Goal: Information Seeking & Learning: Compare options

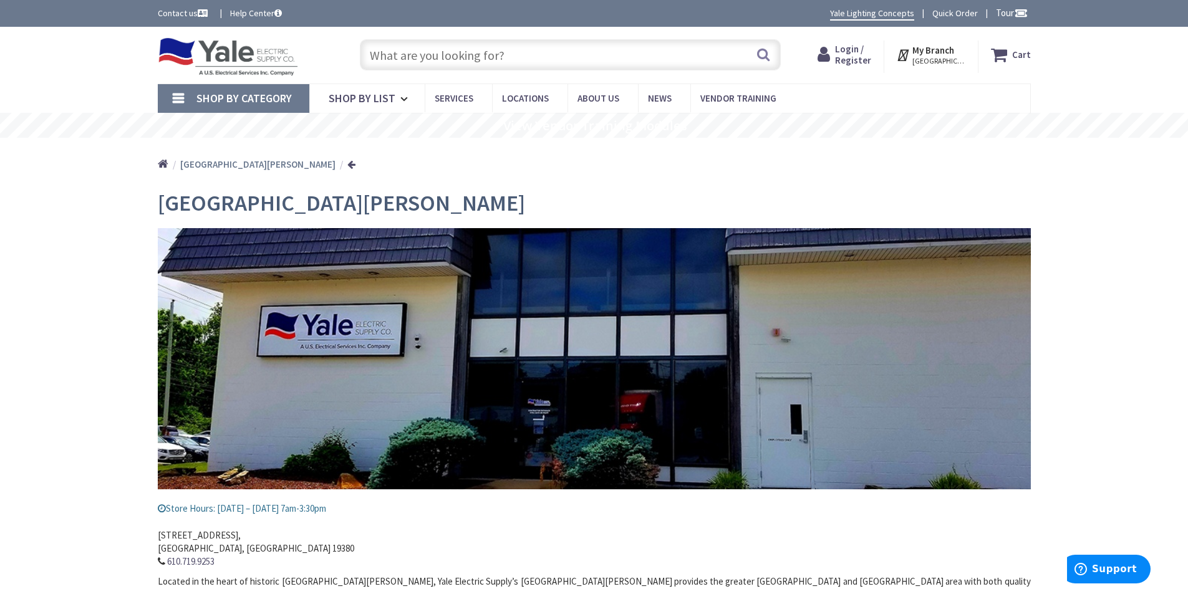
click at [271, 98] on span "Shop By Category" at bounding box center [243, 98] width 95 height 14
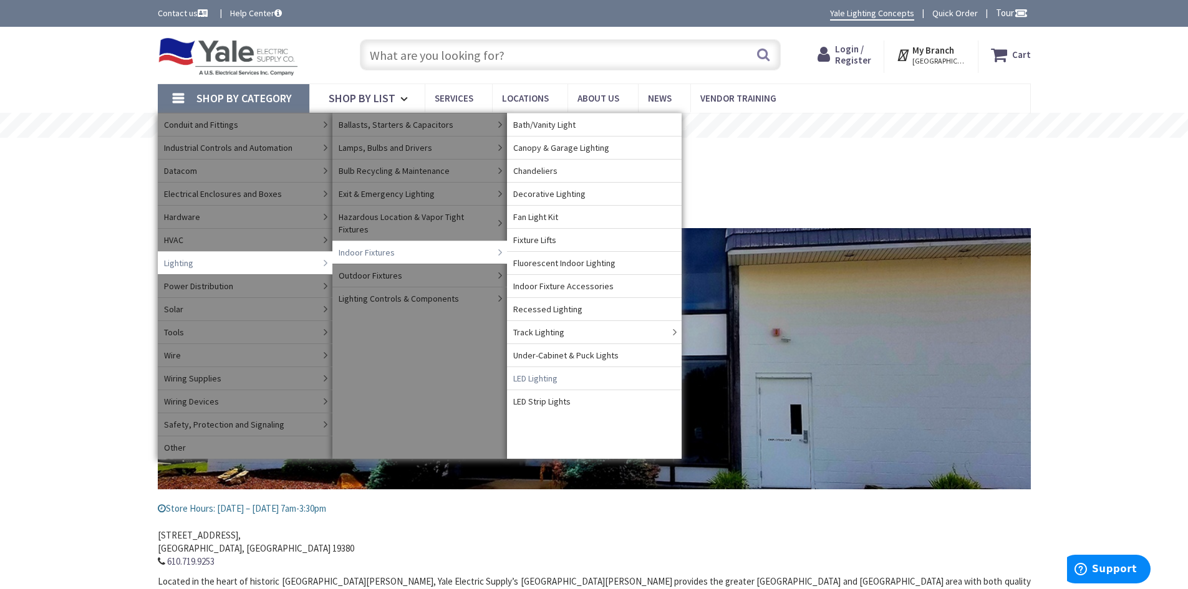
click at [542, 382] on span "LED Lighting" at bounding box center [535, 378] width 44 height 12
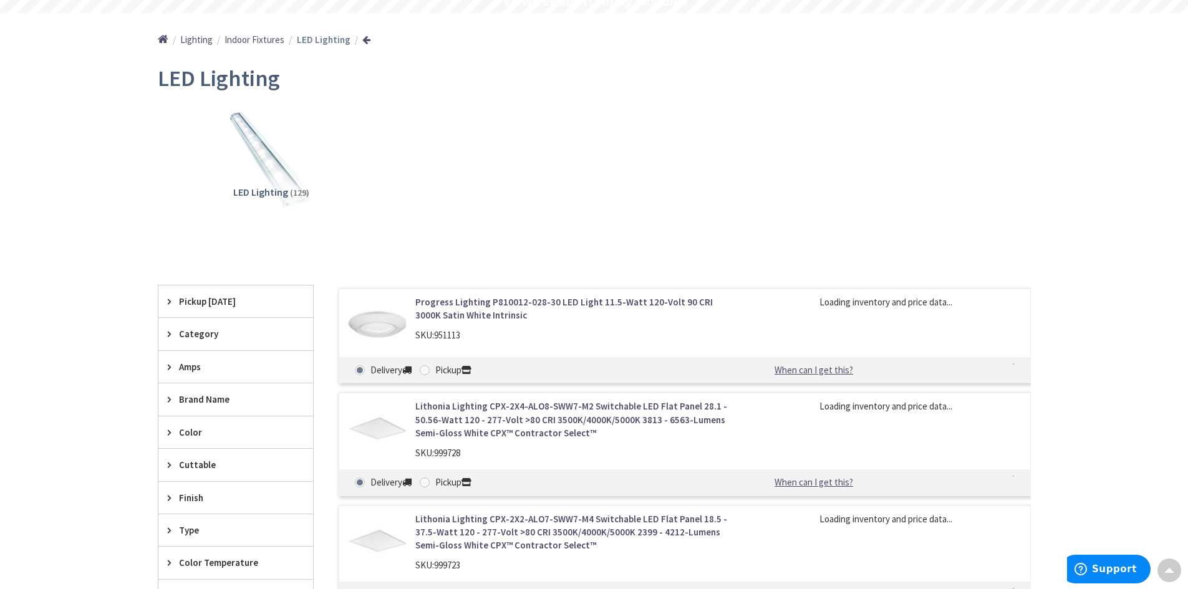
scroll to position [187, 0]
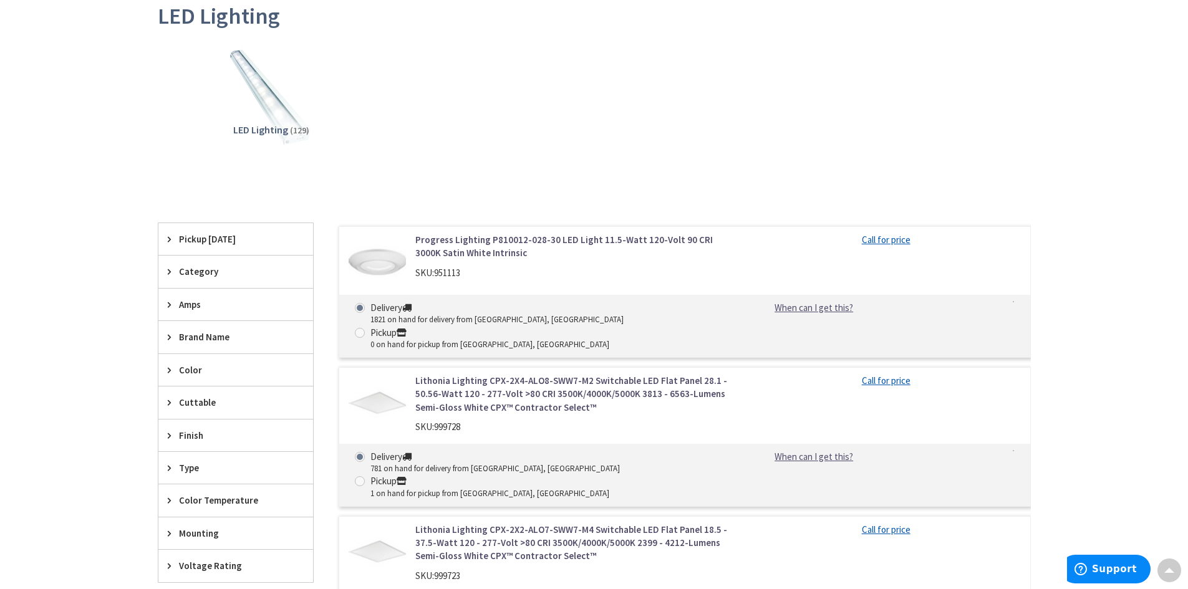
click at [273, 337] on span "Brand Name" at bounding box center [230, 336] width 102 height 13
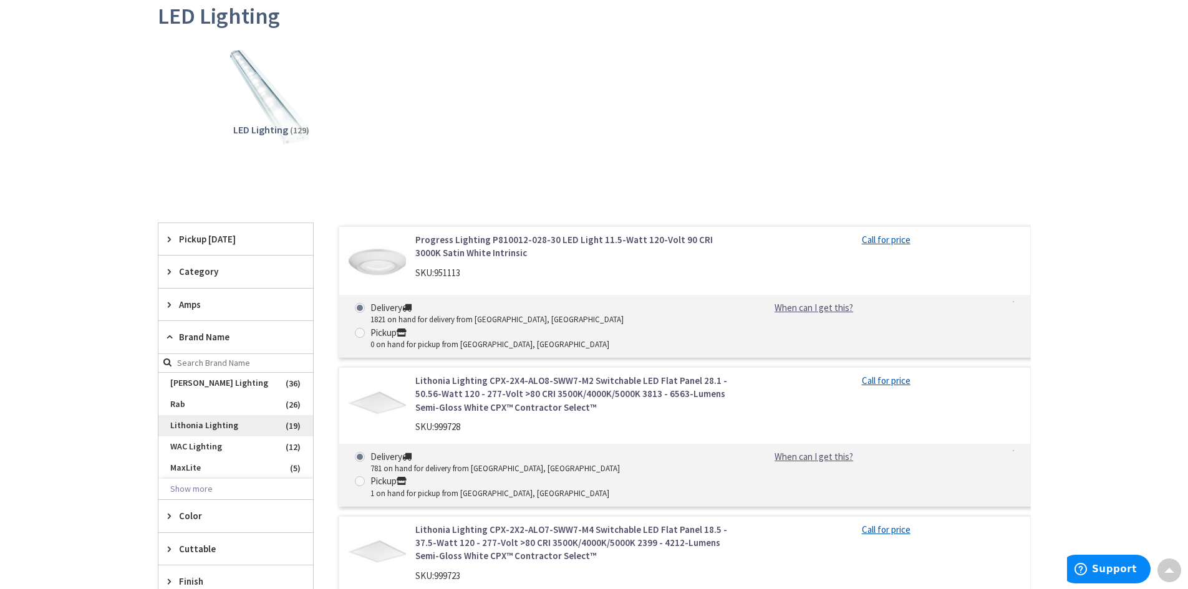
click at [232, 426] on span "Lithonia Lighting" at bounding box center [235, 425] width 155 height 21
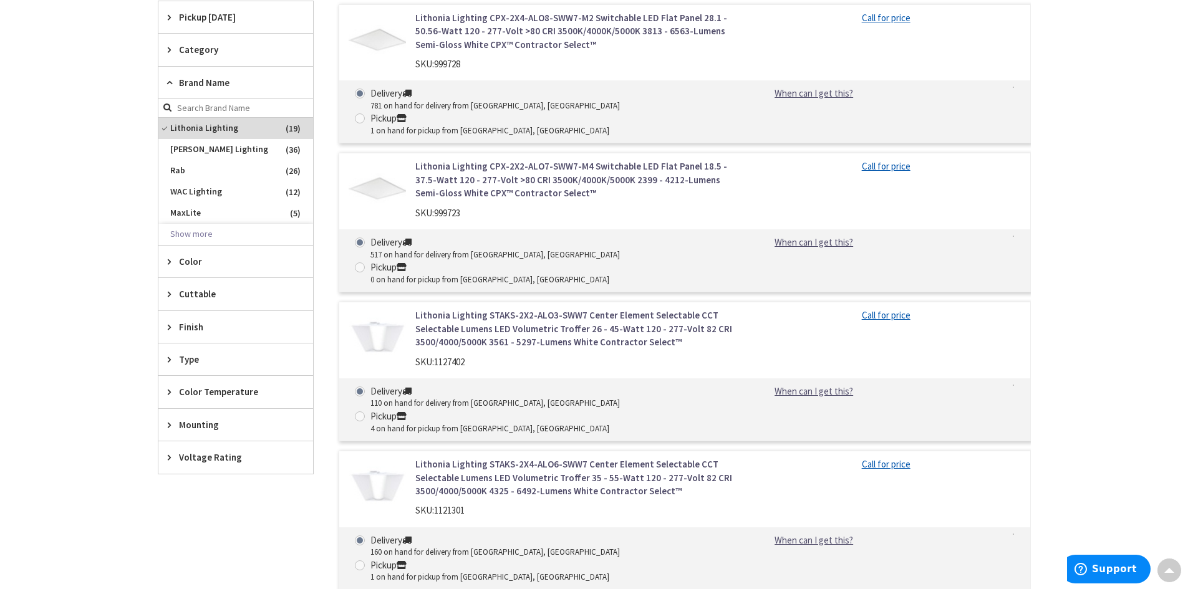
scroll to position [436, 0]
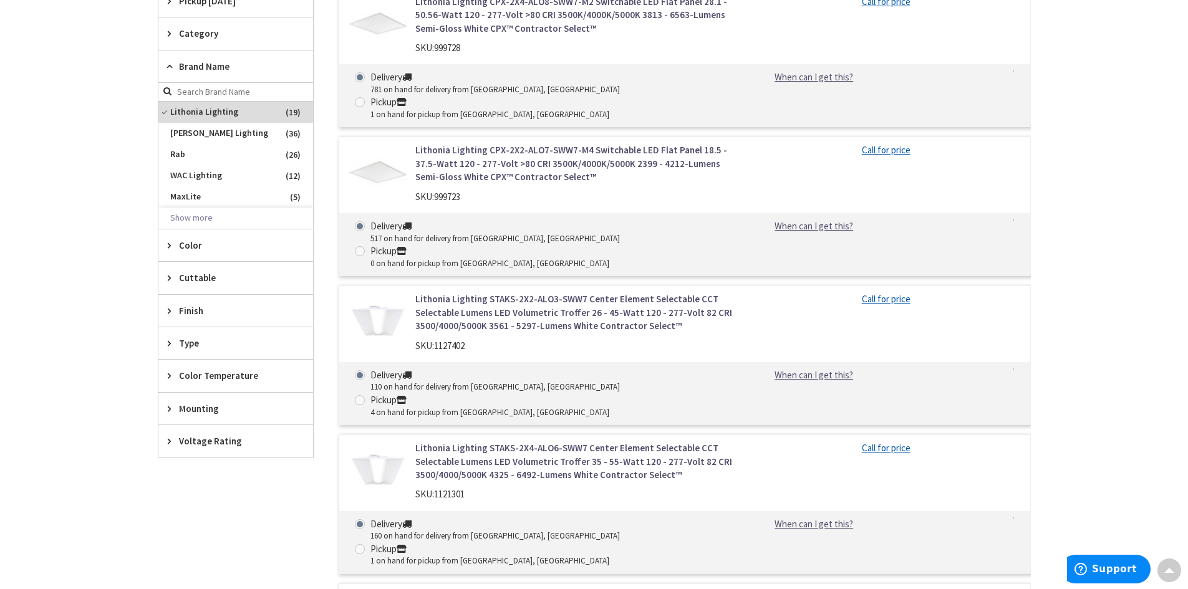
click at [259, 405] on span "Mounting" at bounding box center [230, 408] width 102 height 13
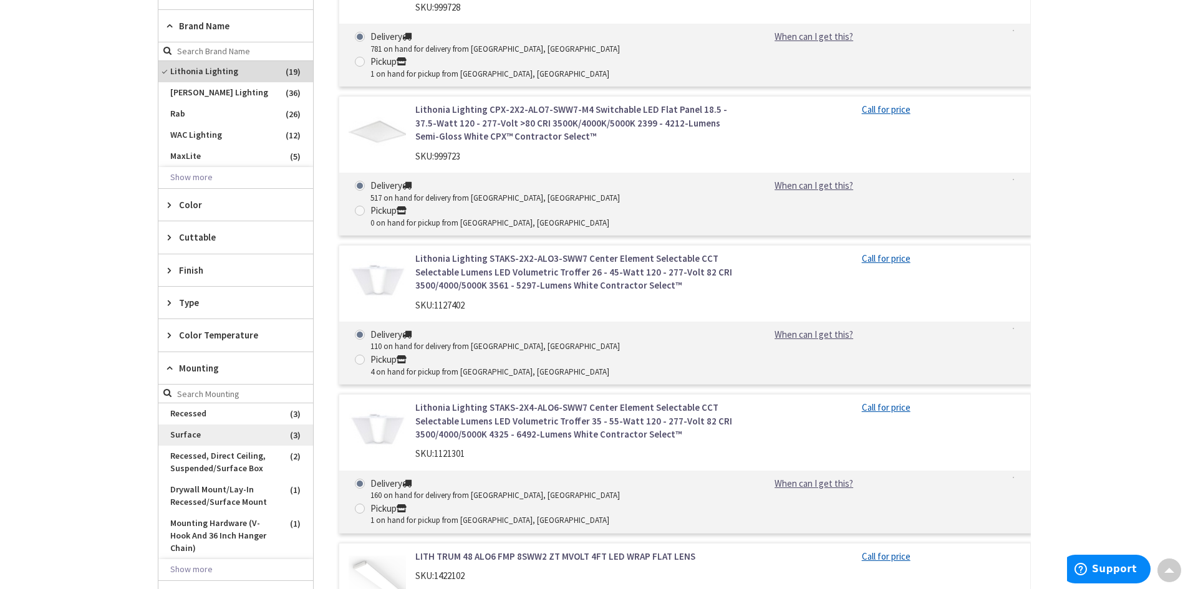
scroll to position [499, 0]
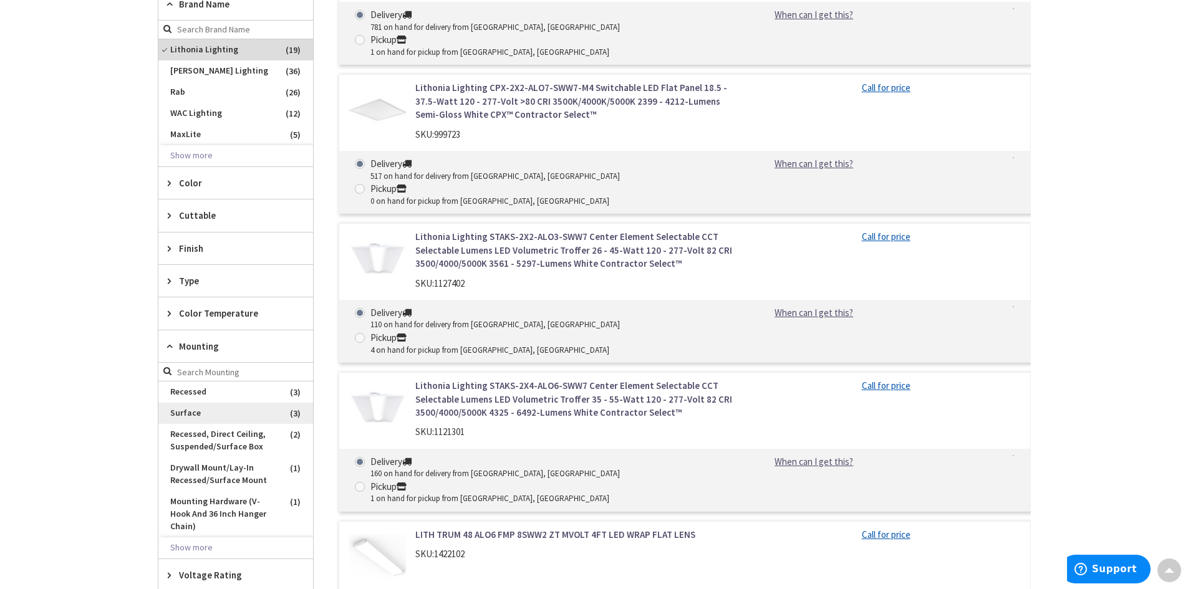
click at [192, 413] on span "Surface" at bounding box center [235, 413] width 155 height 21
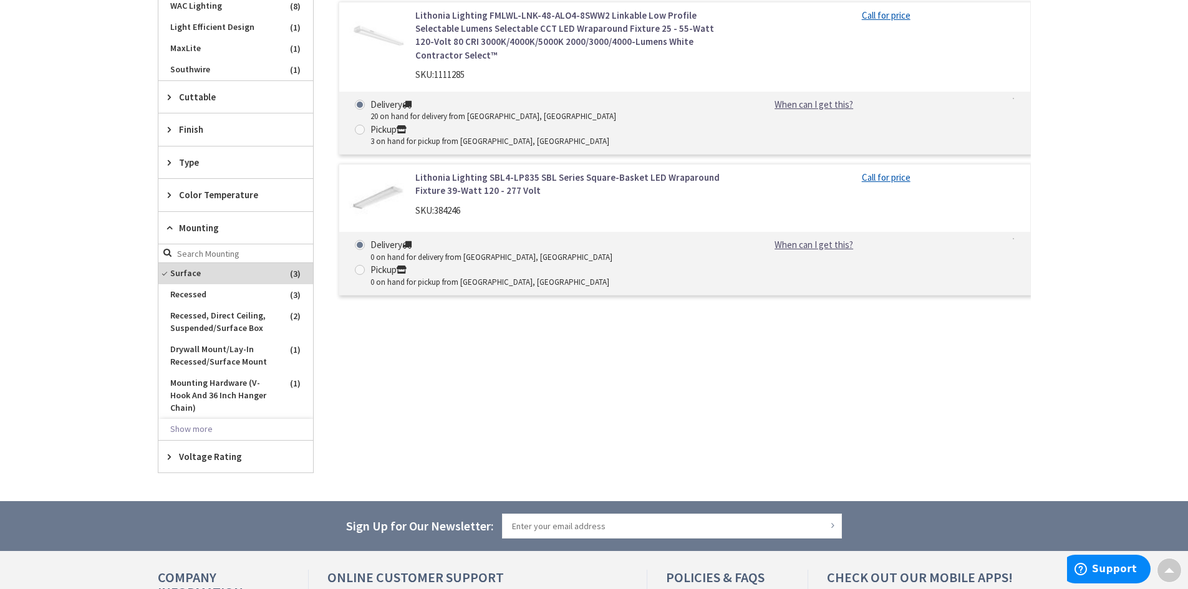
scroll to position [624, 0]
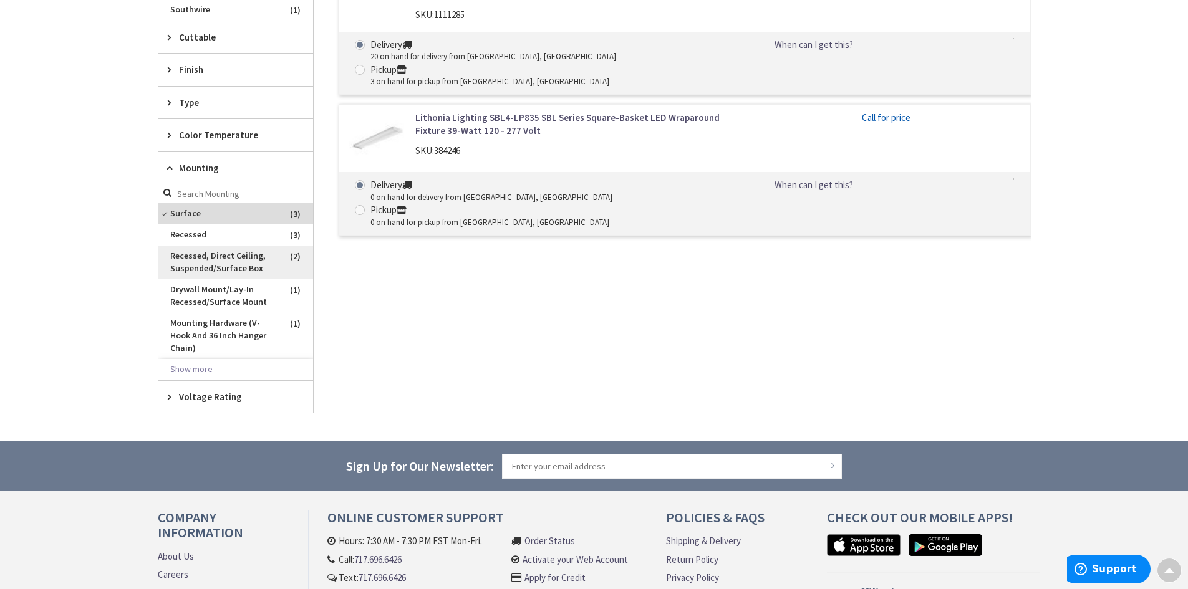
click at [208, 261] on span "Recessed, Direct Ceiling, Suspended/Surface Box" at bounding box center [235, 263] width 155 height 34
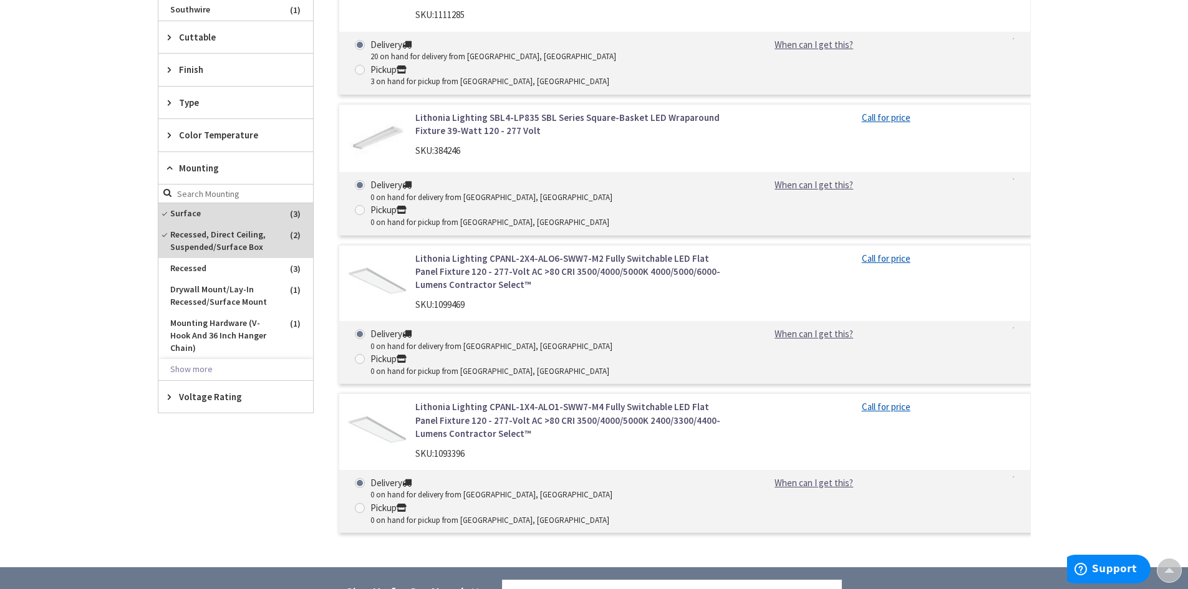
click at [433, 252] on link "Lithonia Lighting CPANL-2X4-ALO6-SWW7-M2 Fully Switchable LED Flat Panel Fixtur…" at bounding box center [573, 272] width 317 height 40
click at [394, 252] on img at bounding box center [378, 281] width 58 height 58
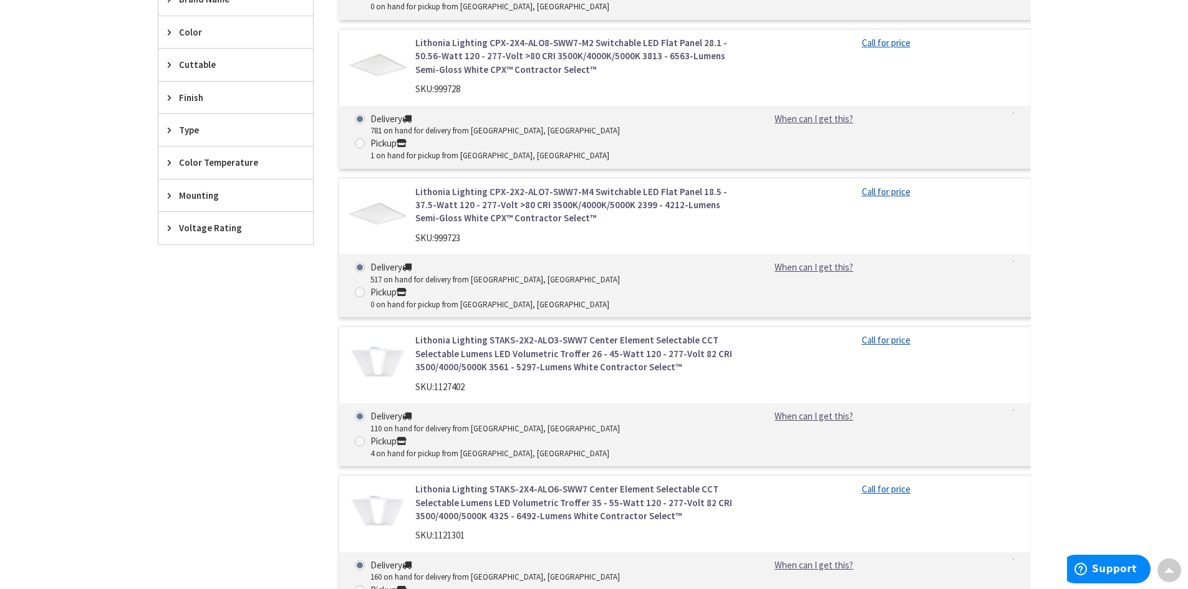
scroll to position [527, 0]
click at [376, 332] on img at bounding box center [378, 361] width 58 height 58
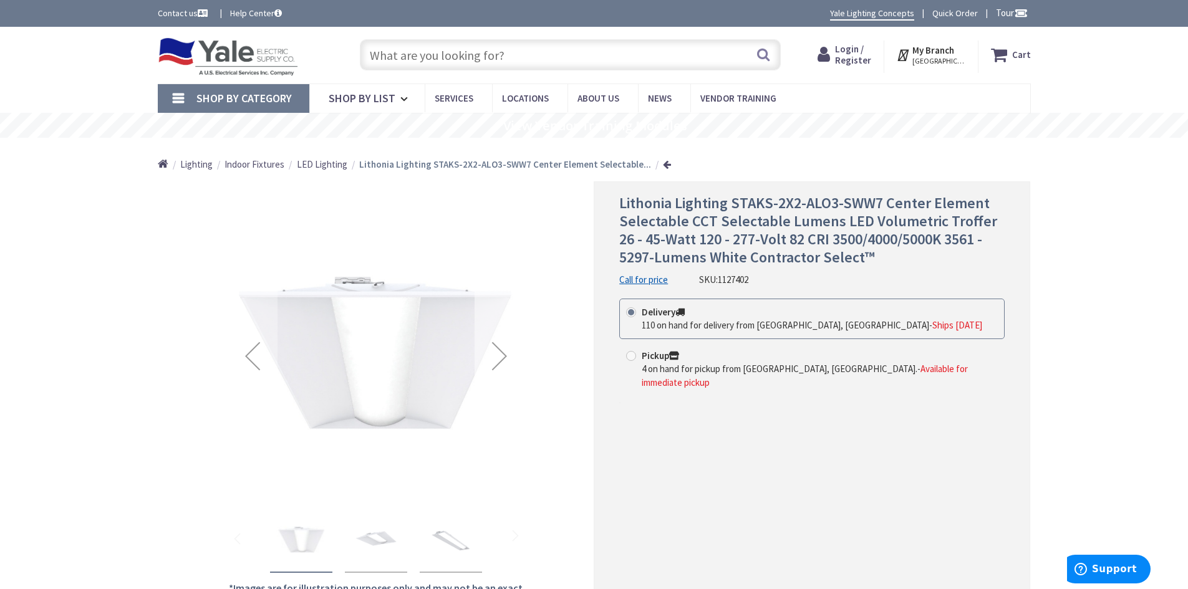
click at [503, 352] on div "Next" at bounding box center [500, 356] width 50 height 50
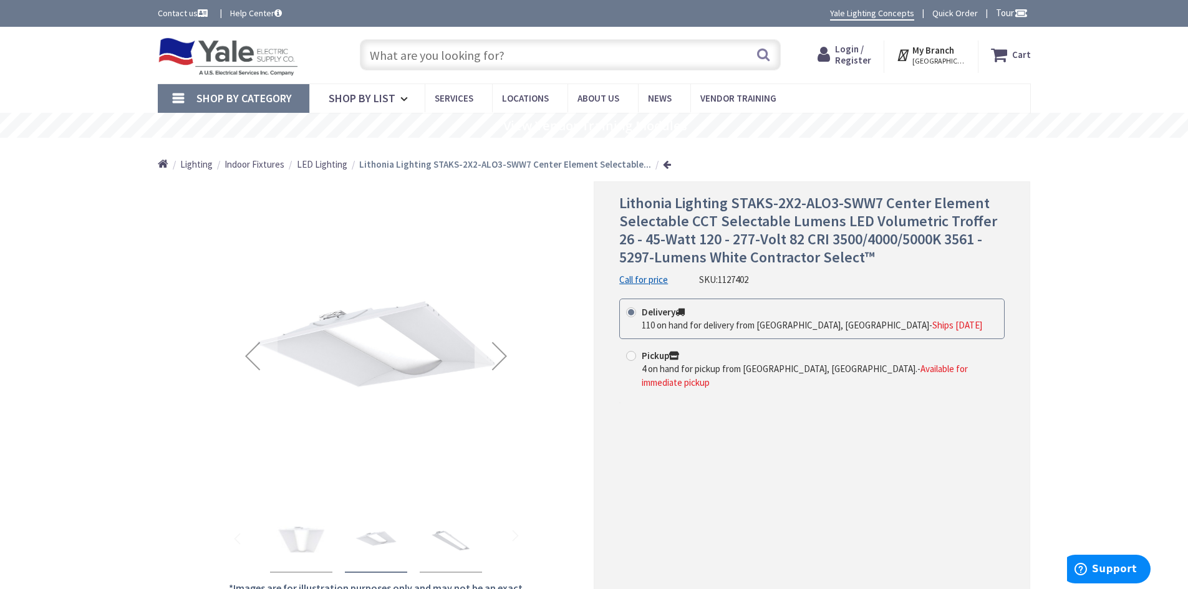
click at [503, 352] on div "Next" at bounding box center [500, 356] width 50 height 50
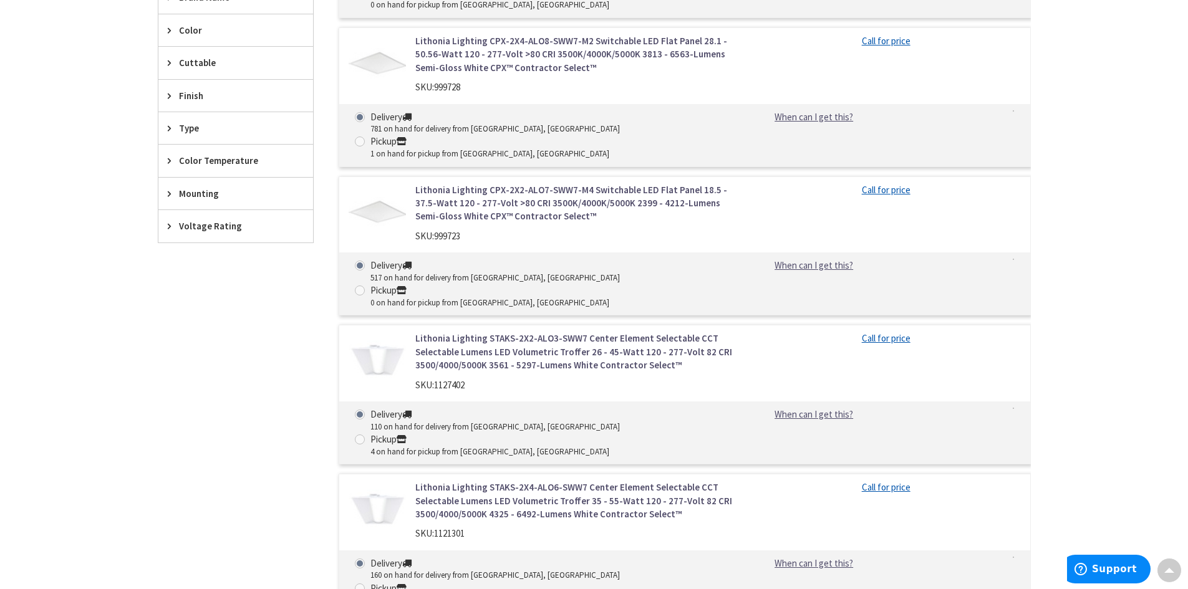
click at [381, 481] on img at bounding box center [378, 510] width 58 height 58
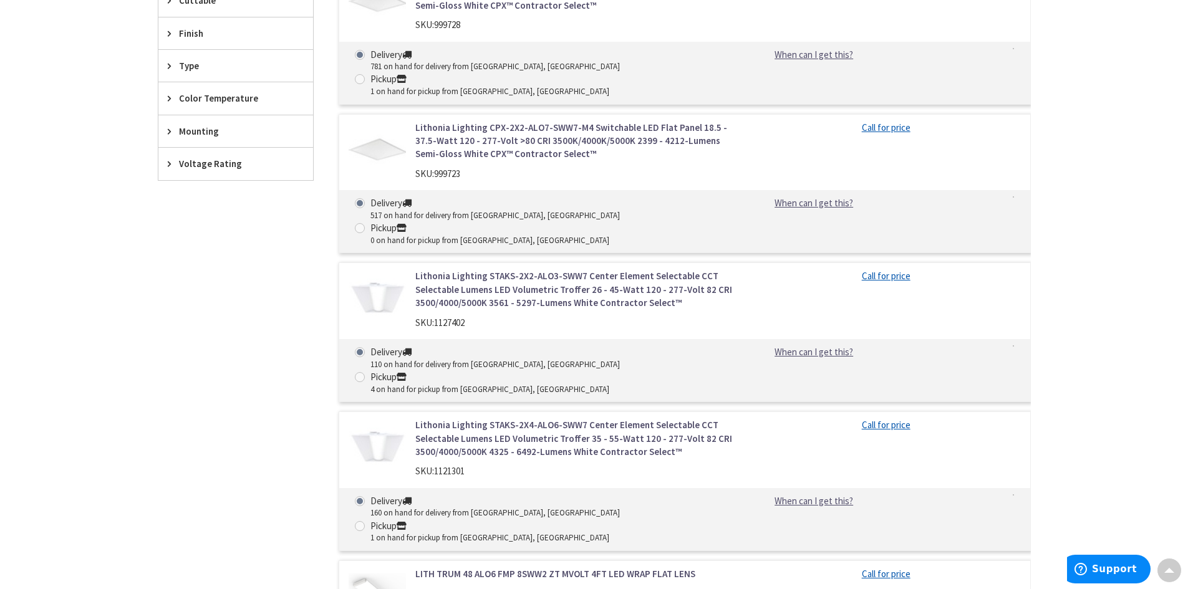
scroll to position [340, 0]
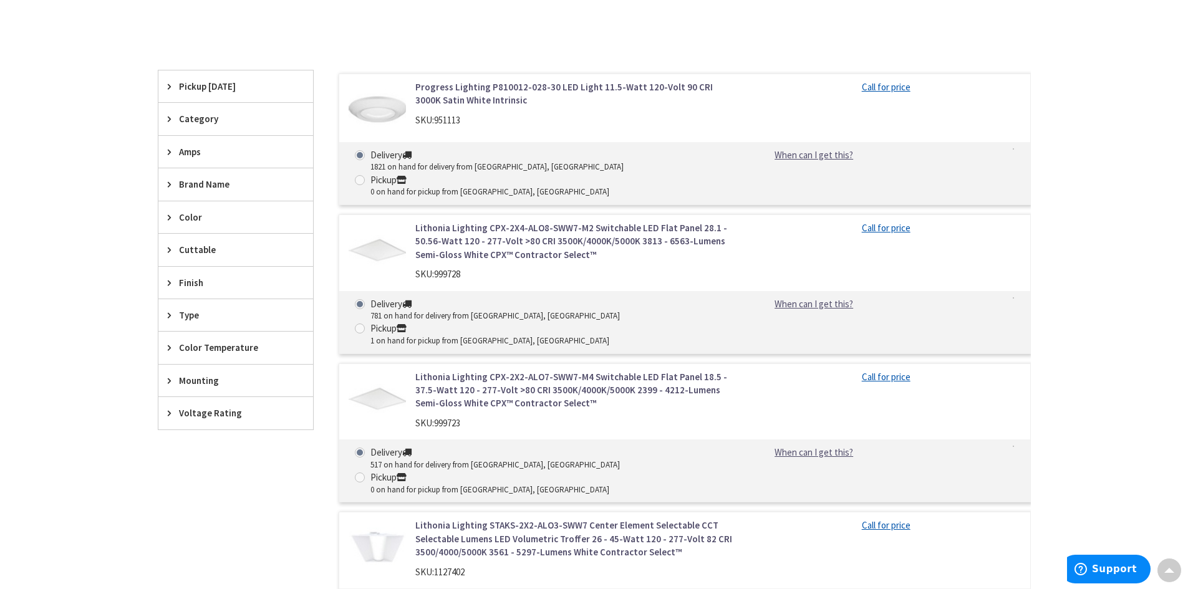
click at [214, 383] on span "Mounting" at bounding box center [230, 380] width 102 height 13
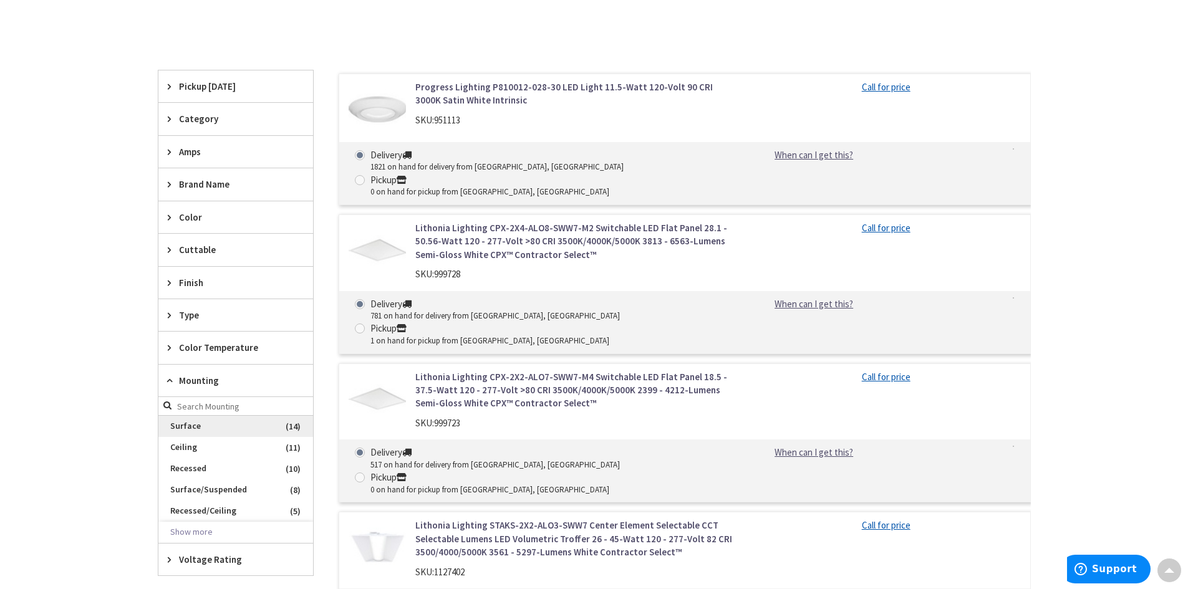
click at [190, 423] on span "Surface" at bounding box center [235, 426] width 155 height 21
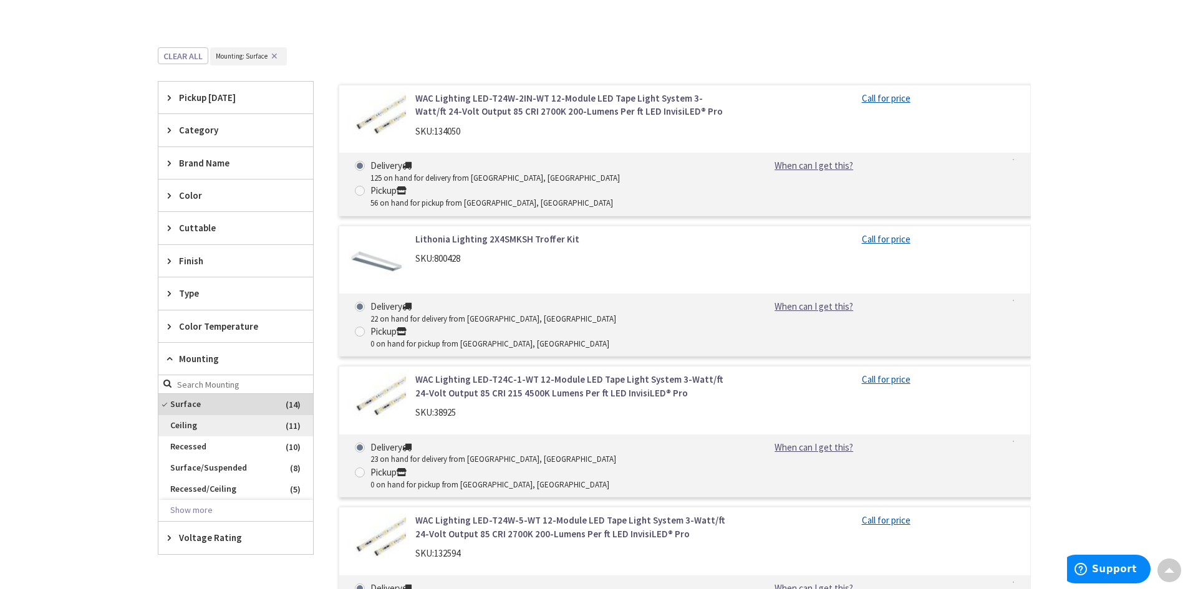
click at [232, 426] on span "Ceiling" at bounding box center [235, 425] width 155 height 21
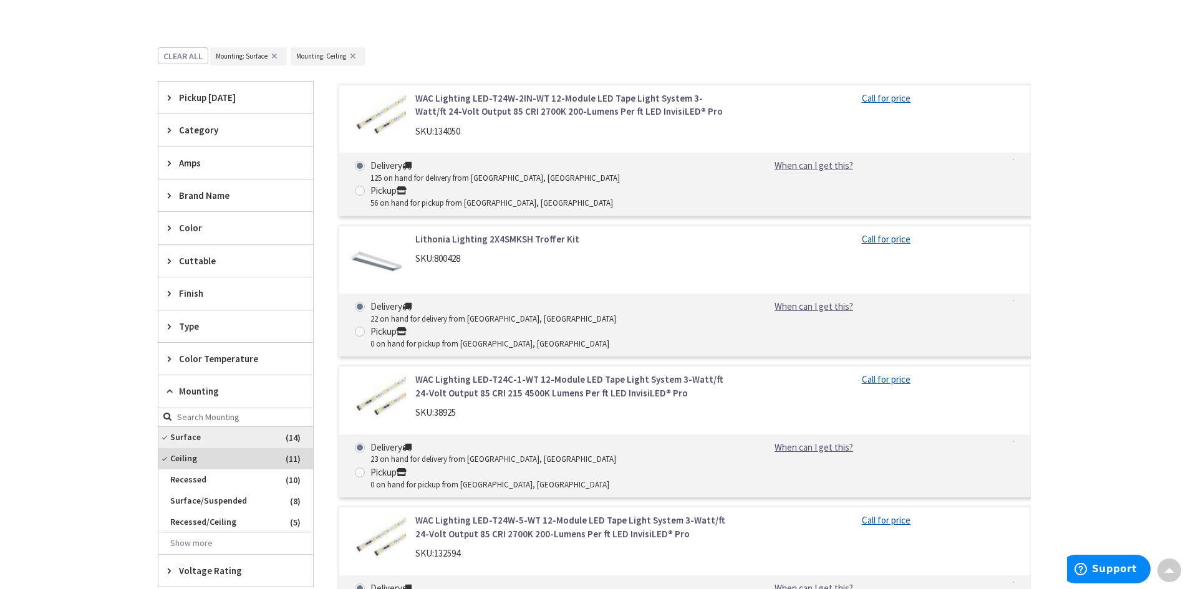
click at [186, 438] on span "Surface" at bounding box center [235, 437] width 155 height 21
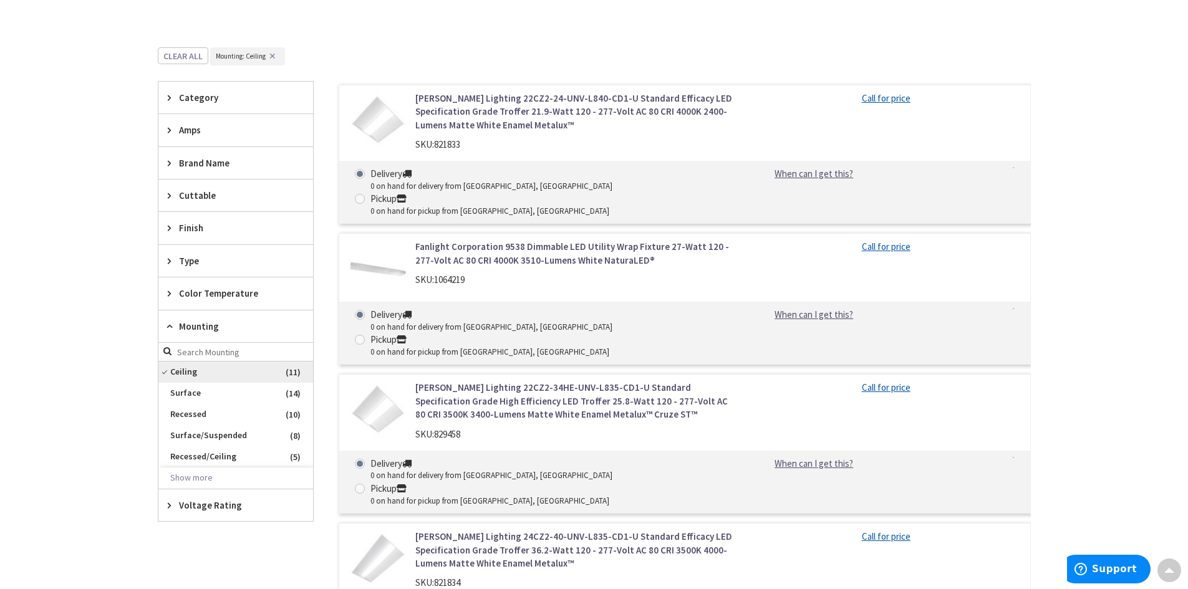
click at [174, 371] on span "Ceiling" at bounding box center [235, 372] width 155 height 21
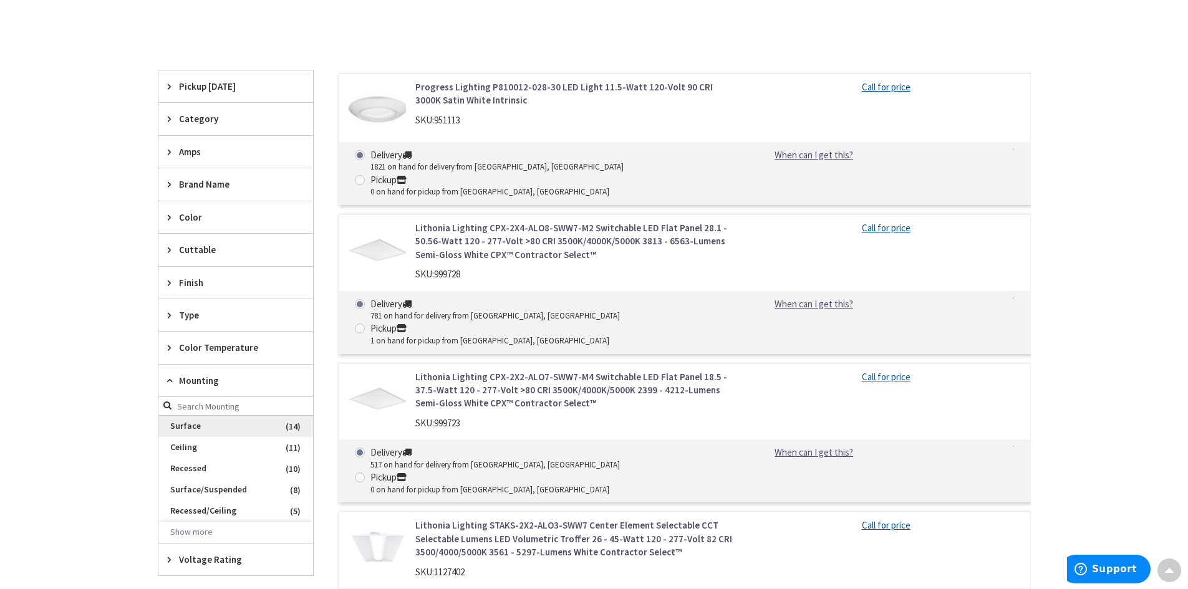
click at [183, 430] on span "Surface" at bounding box center [235, 426] width 155 height 21
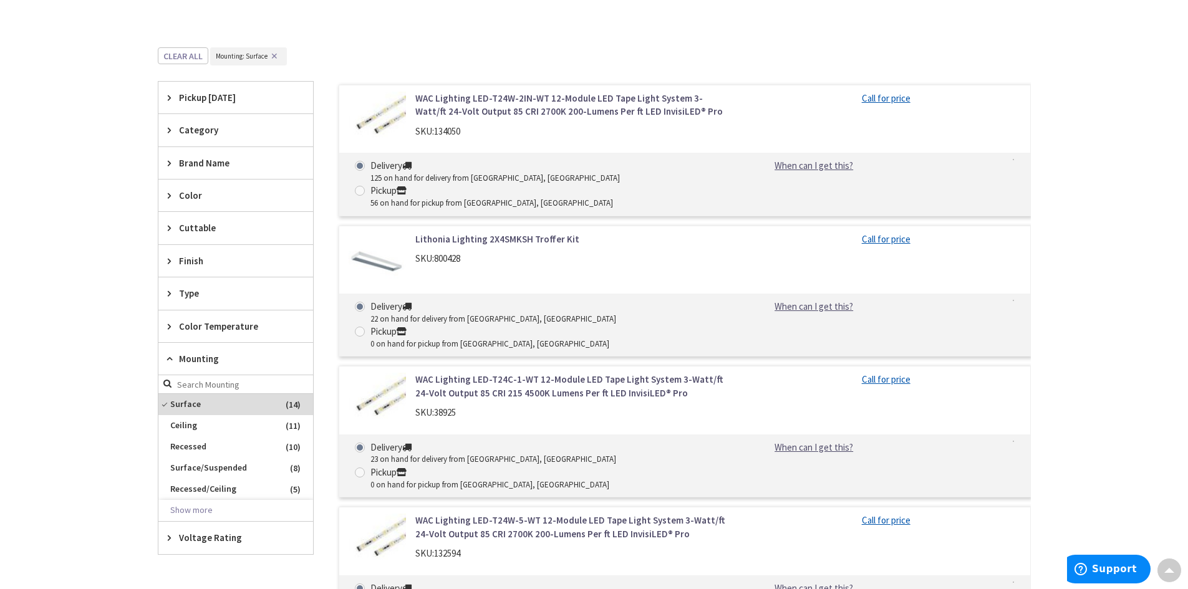
click at [400, 243] on img at bounding box center [378, 262] width 58 height 58
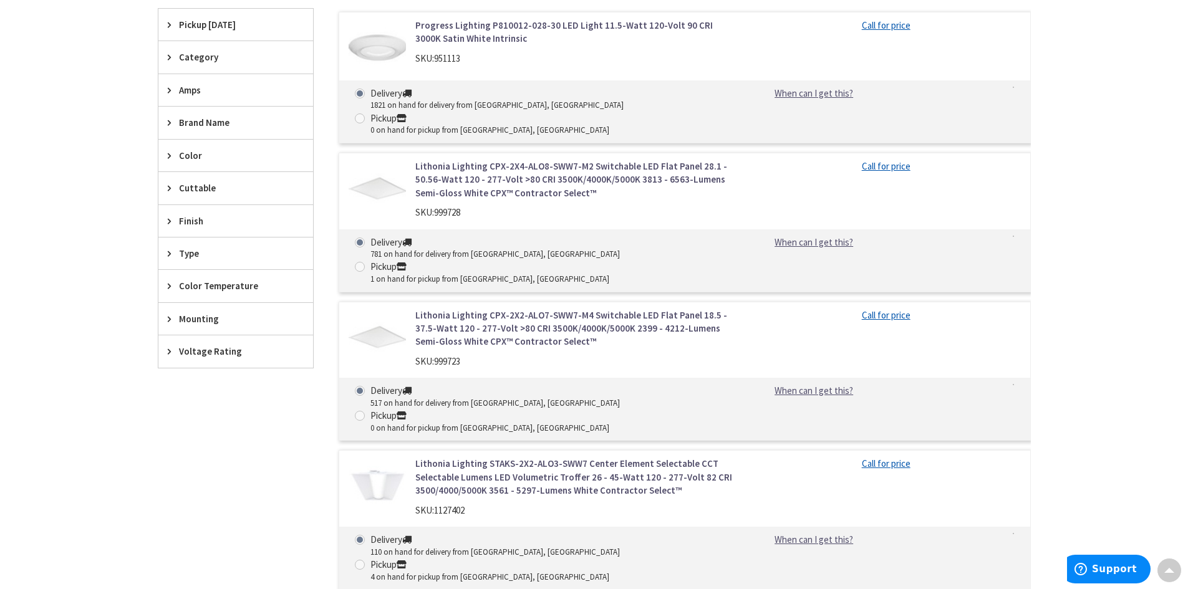
scroll to position [402, 0]
click at [223, 320] on span "Mounting" at bounding box center [230, 318] width 102 height 13
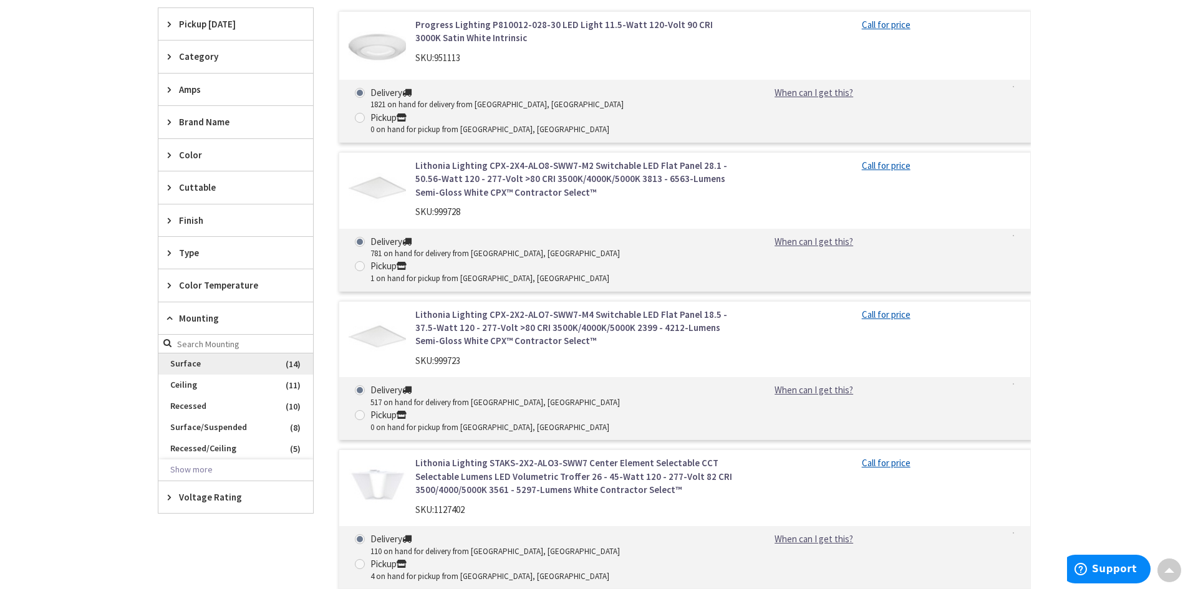
click at [217, 367] on span "Surface" at bounding box center [235, 364] width 155 height 21
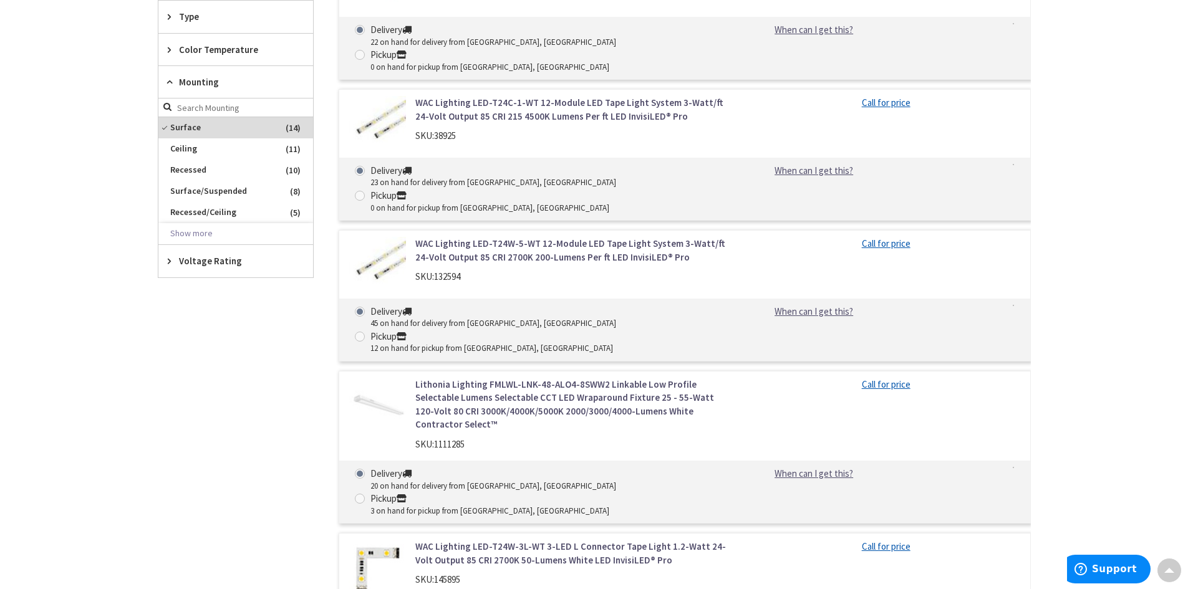
scroll to position [465, 0]
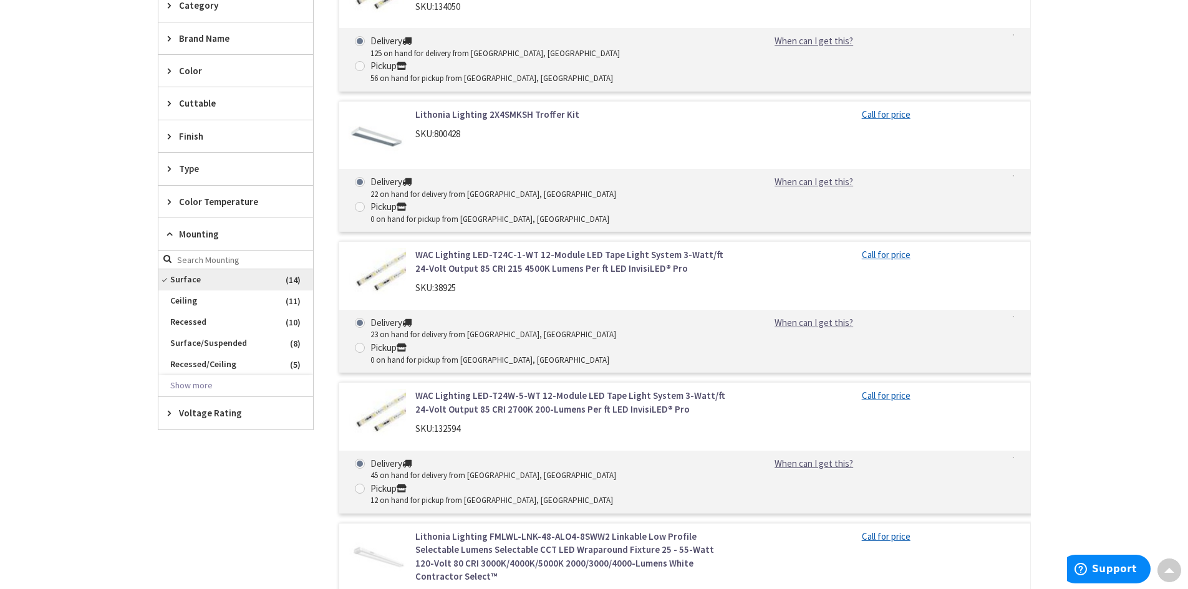
click at [197, 278] on span "Surface" at bounding box center [235, 279] width 155 height 21
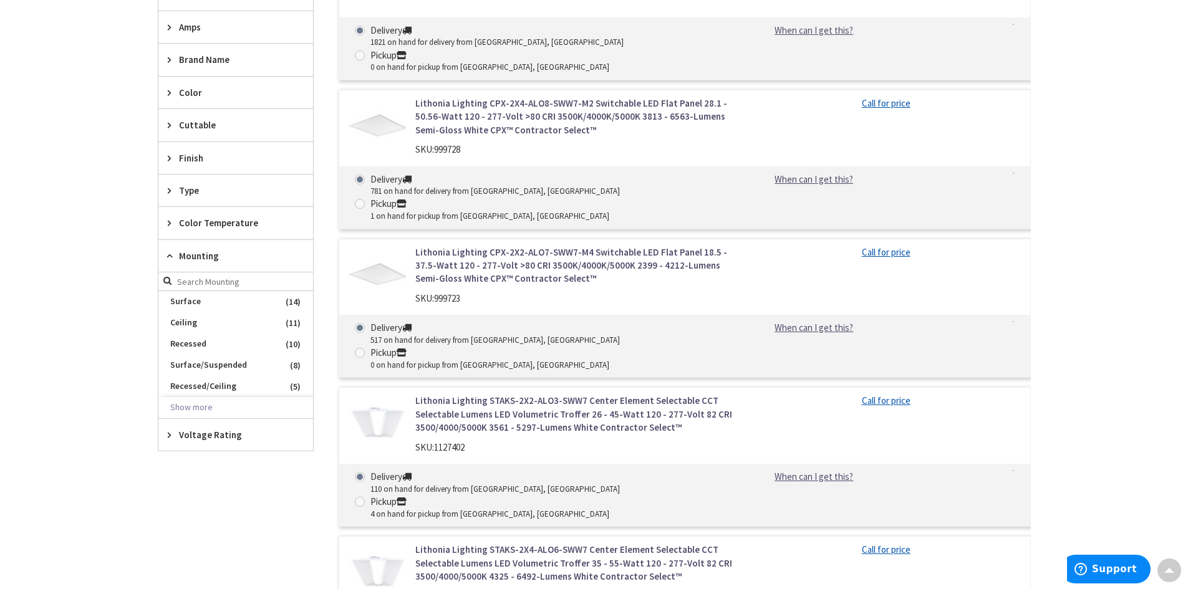
scroll to position [453, 0]
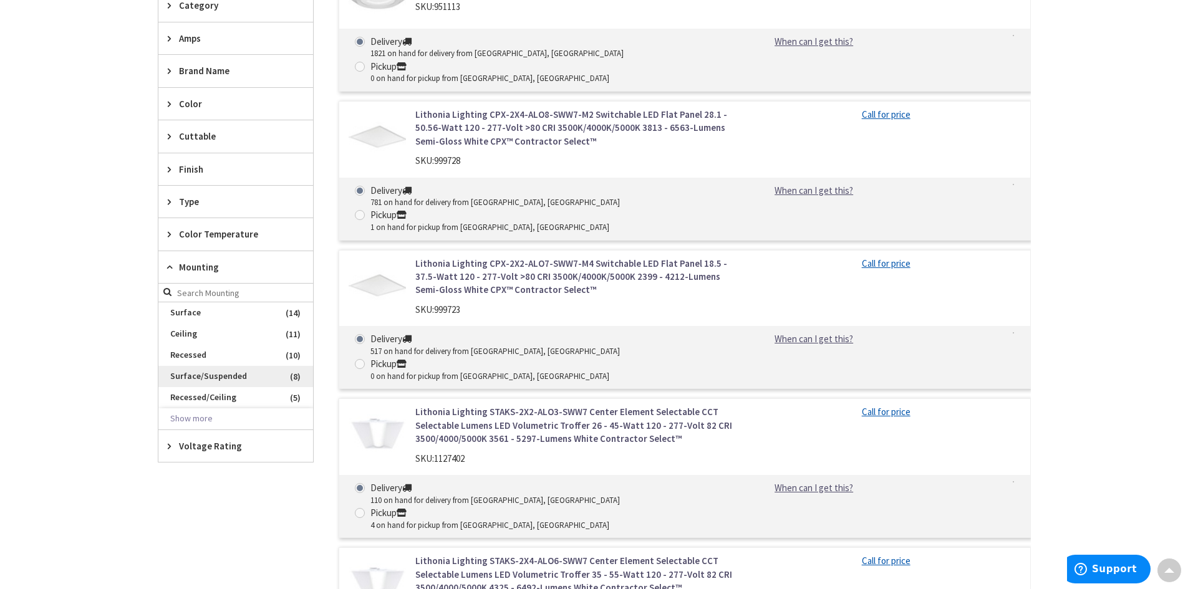
click at [193, 375] on span "Surface/Suspended" at bounding box center [235, 376] width 155 height 21
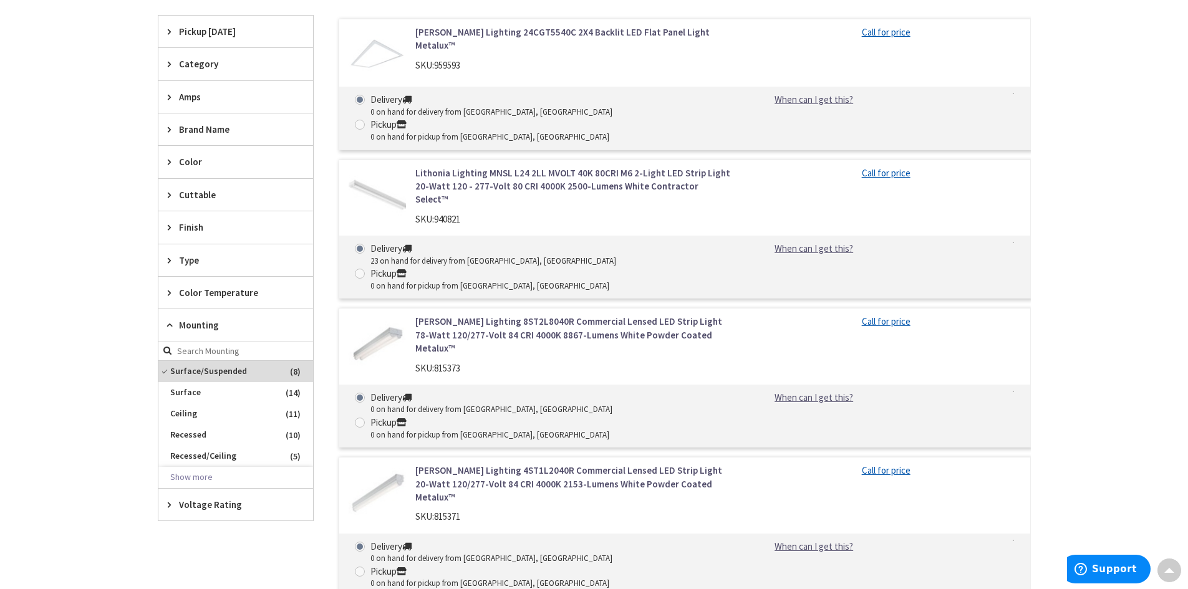
scroll to position [402, 0]
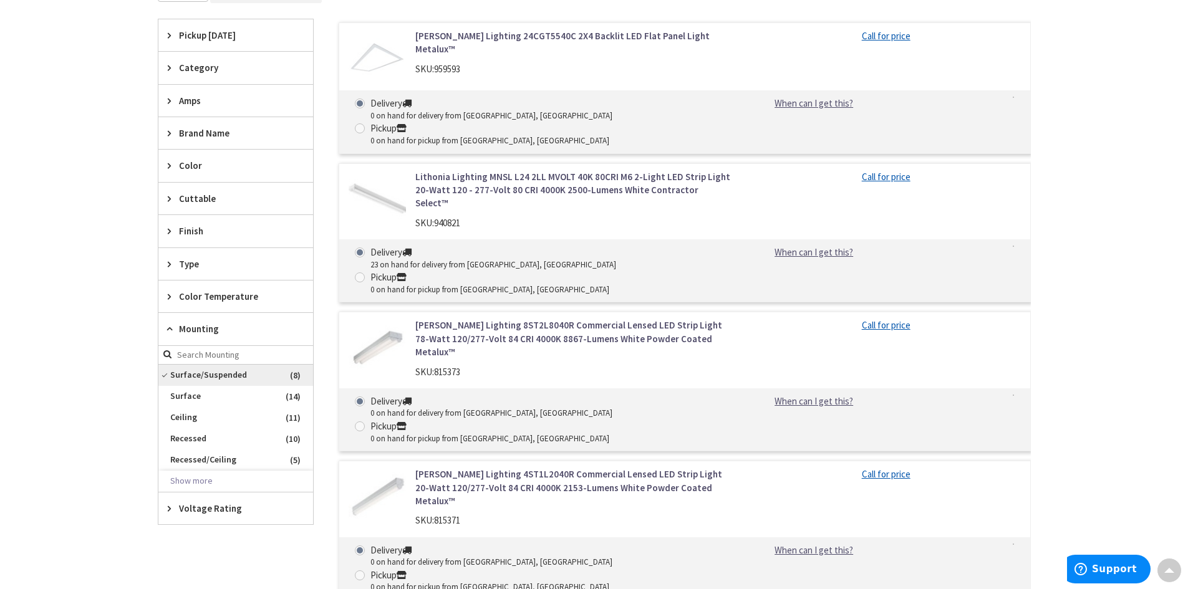
click at [202, 373] on span "Surface/Suspended" at bounding box center [235, 375] width 155 height 21
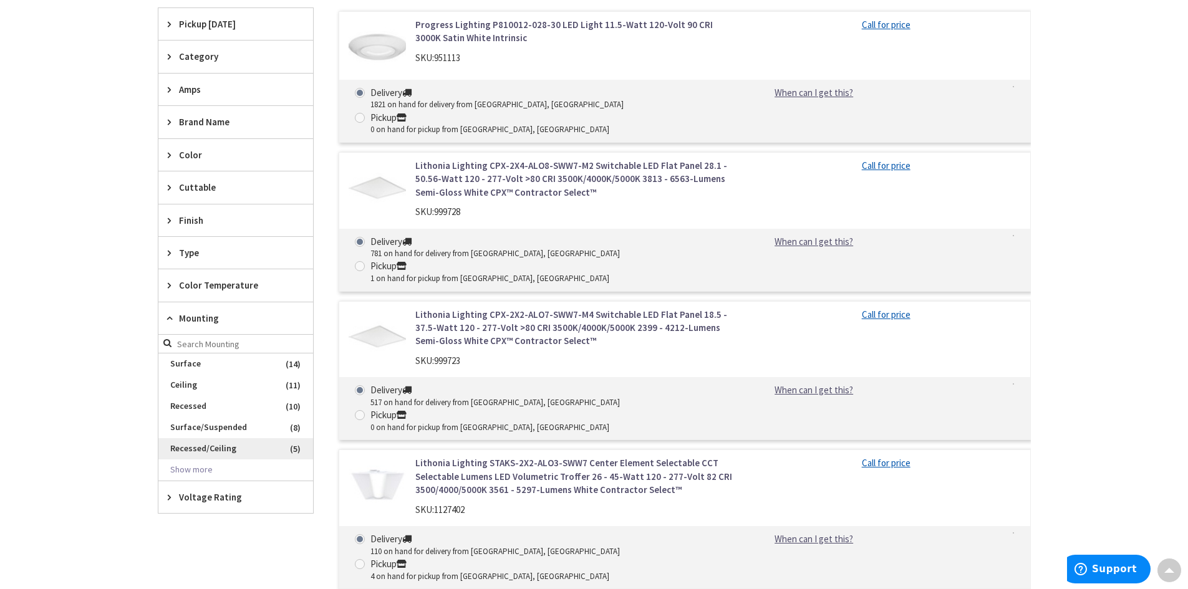
click at [189, 448] on span "Recessed/Ceiling" at bounding box center [235, 448] width 155 height 21
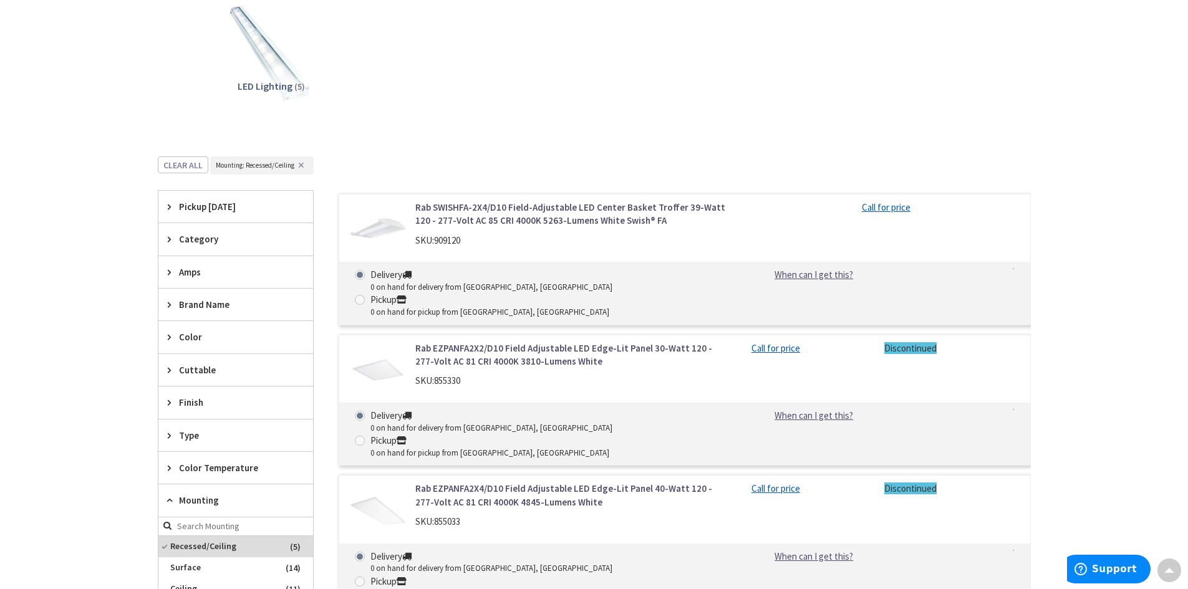
scroll to position [215, 0]
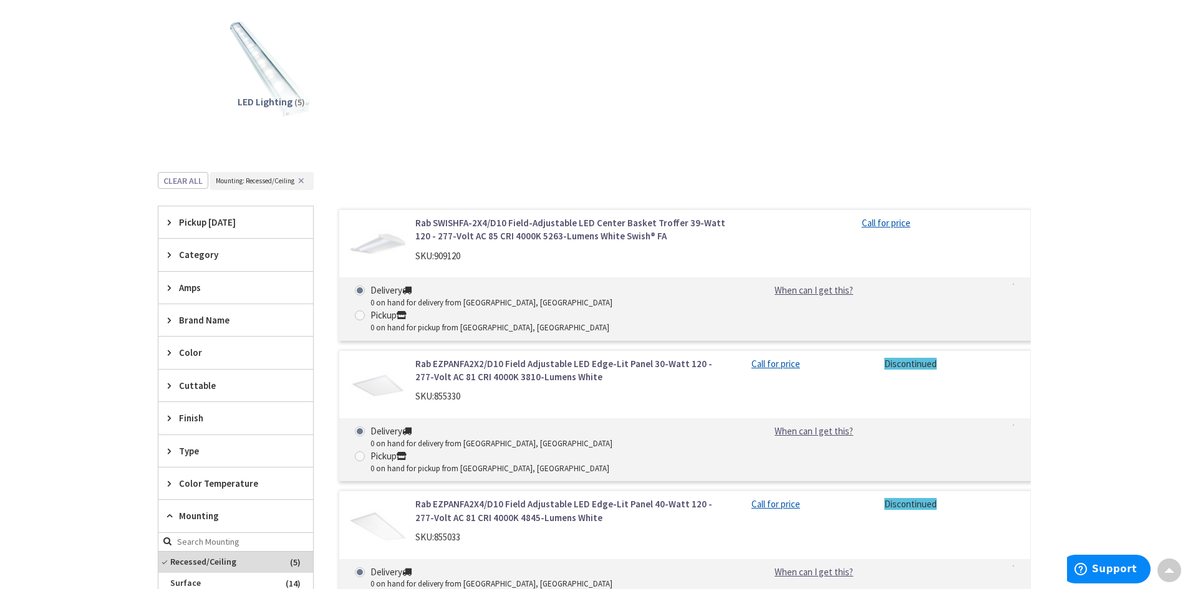
click at [450, 246] on div "Rab SWISHFA-2X4/D10 Field-Adjustable LED Center Basket Troffer 39-Watt 120 - 27…" at bounding box center [574, 242] width 336 height 52
click at [388, 248] on img at bounding box center [378, 245] width 58 height 58
